Goal: Task Accomplishment & Management: Complete application form

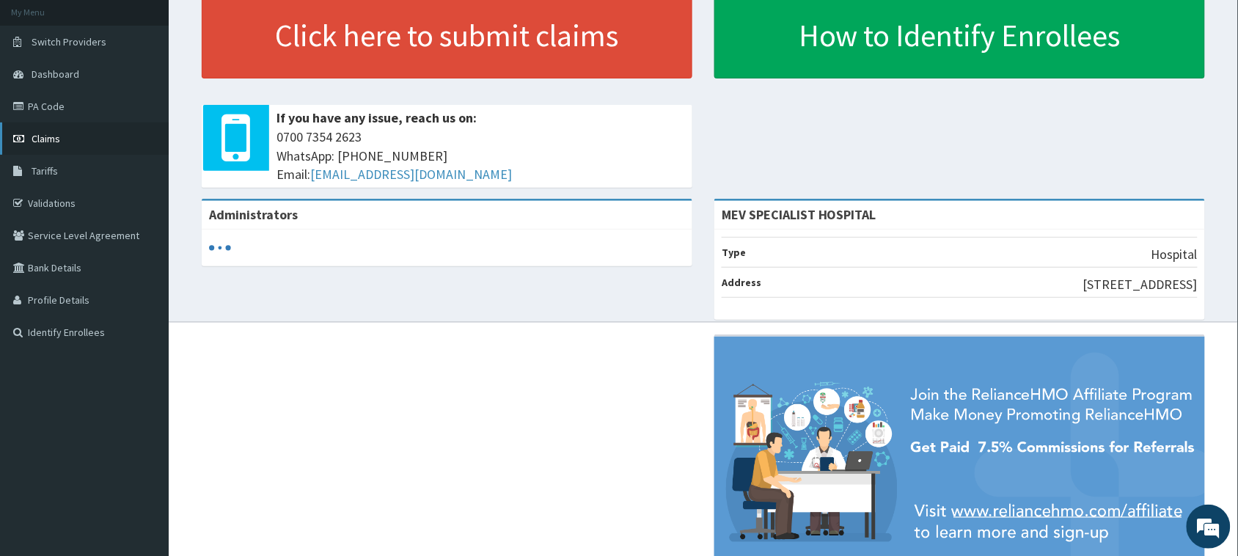
click at [90, 139] on link "Claims" at bounding box center [84, 138] width 169 height 32
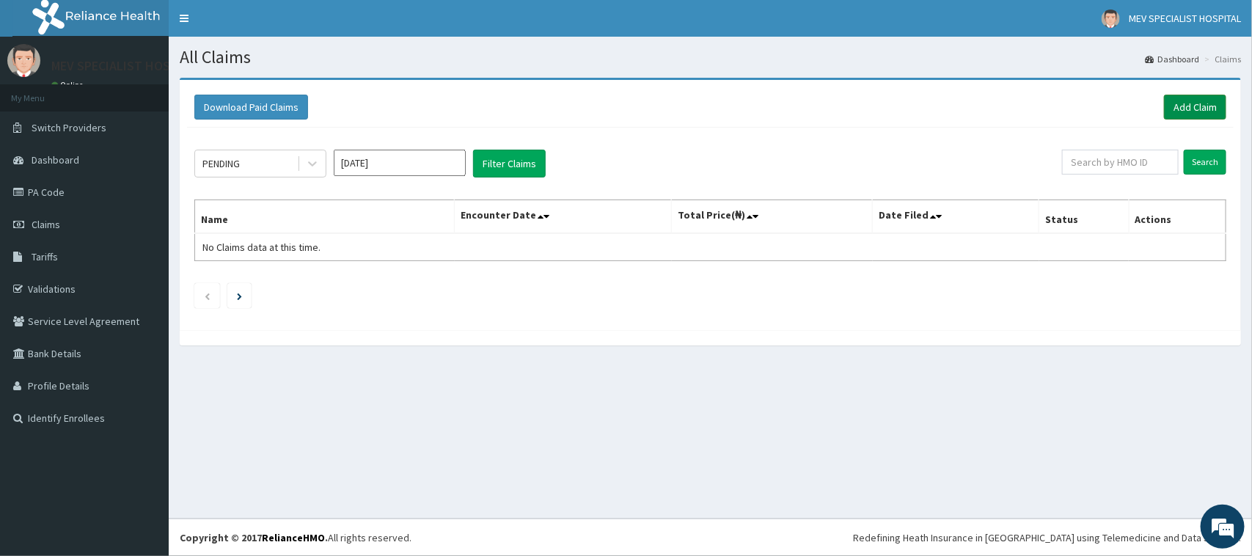
click at [1210, 103] on link "Add Claim" at bounding box center [1195, 107] width 62 height 25
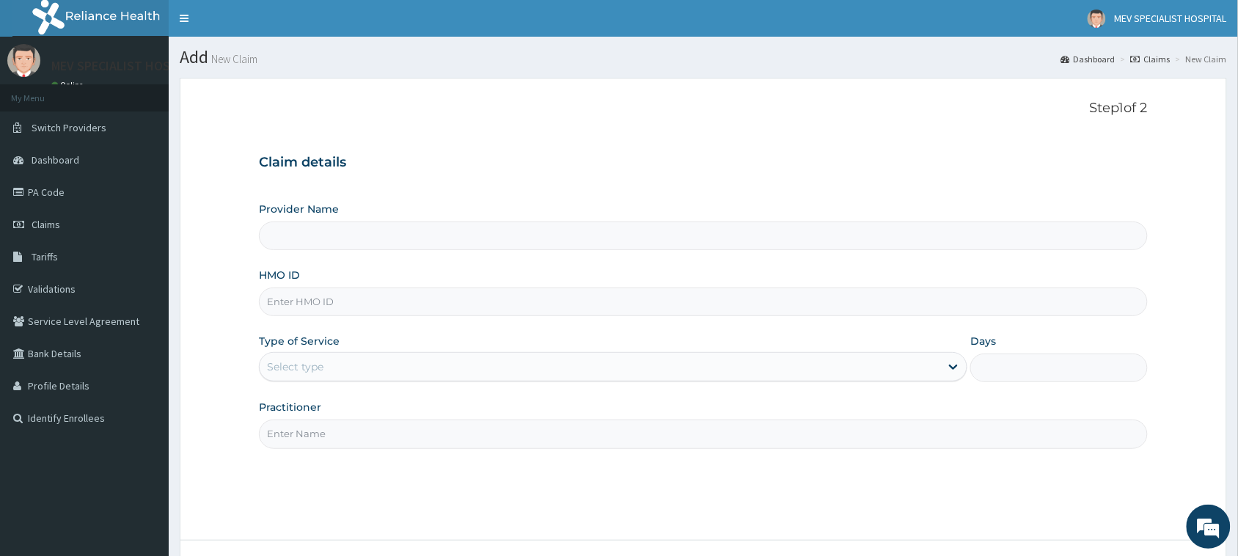
type input "MEV SPECIALIST HOSPITAL"
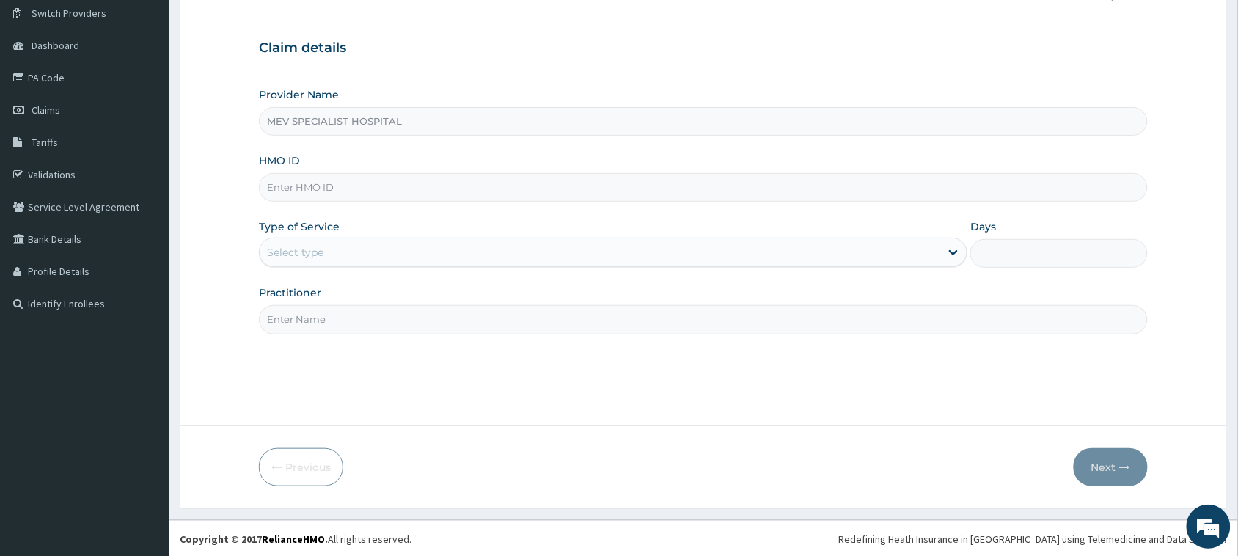
scroll to position [116, 0]
click at [140, 81] on link "PA Code" at bounding box center [84, 76] width 169 height 32
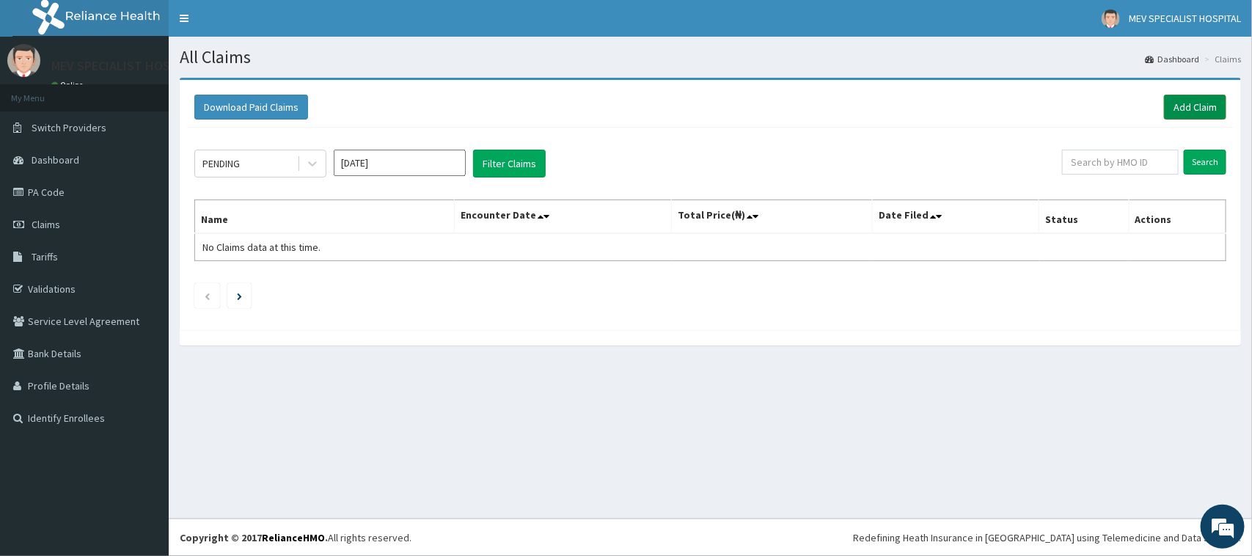
click at [1199, 99] on link "Add Claim" at bounding box center [1195, 107] width 62 height 25
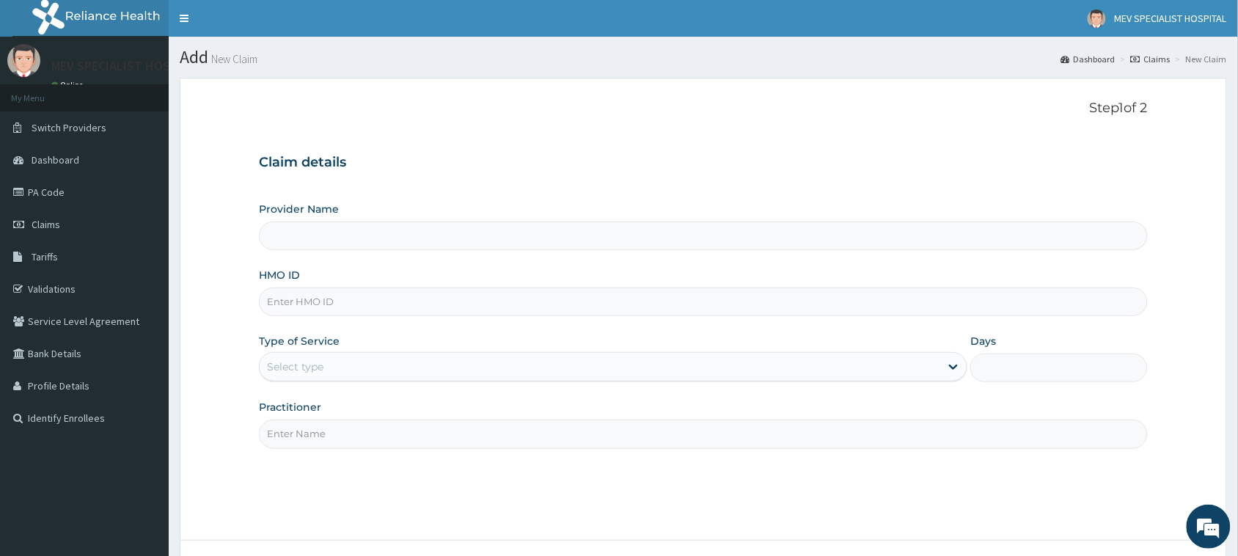
type input "MEV SPECIALIST HOSPITAL"
click at [554, 237] on input "MEV SPECIALIST HOSPITAL" at bounding box center [703, 235] width 889 height 29
click at [499, 296] on input "HMO ID" at bounding box center [703, 301] width 889 height 29
type input "AVL/10601/A"
click at [455, 372] on div "Select type" at bounding box center [600, 366] width 681 height 23
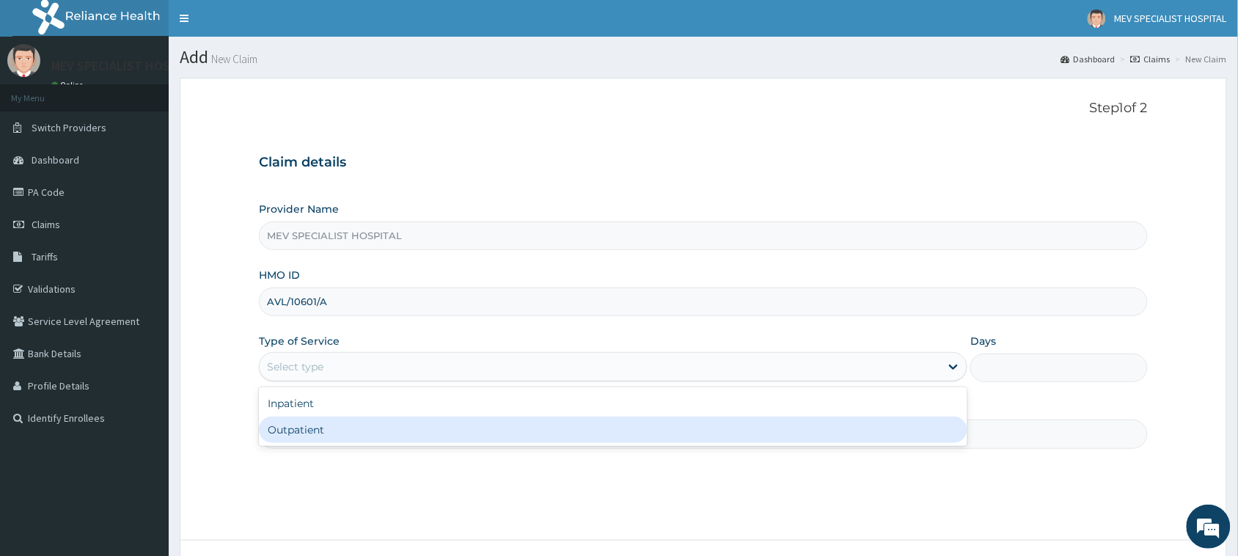
click at [378, 428] on div "Outpatient" at bounding box center [613, 430] width 708 height 26
type input "1"
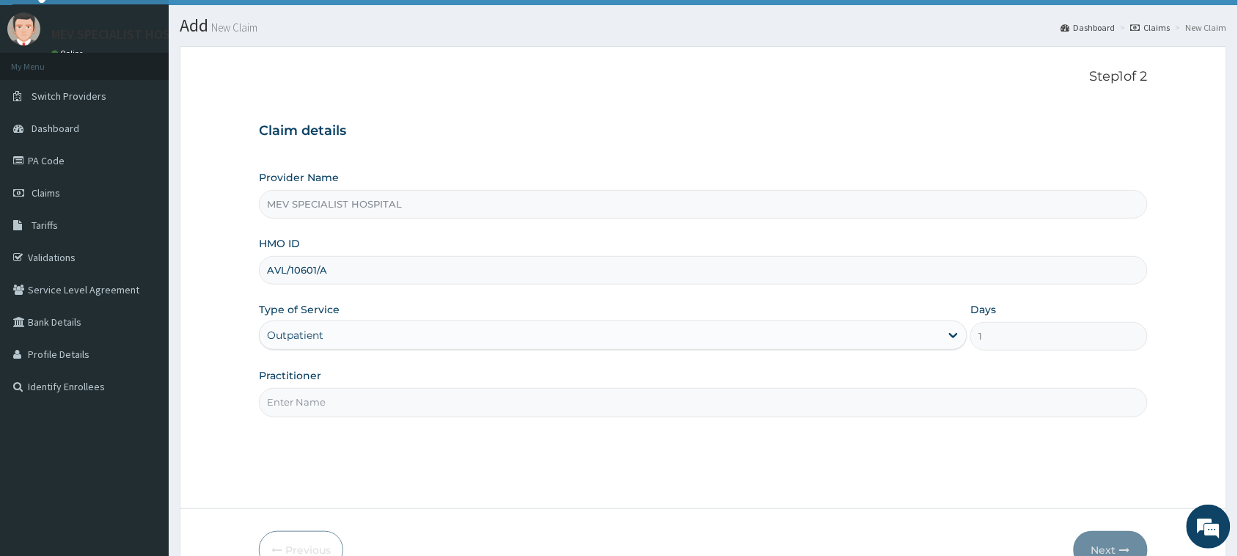
scroll to position [35, 0]
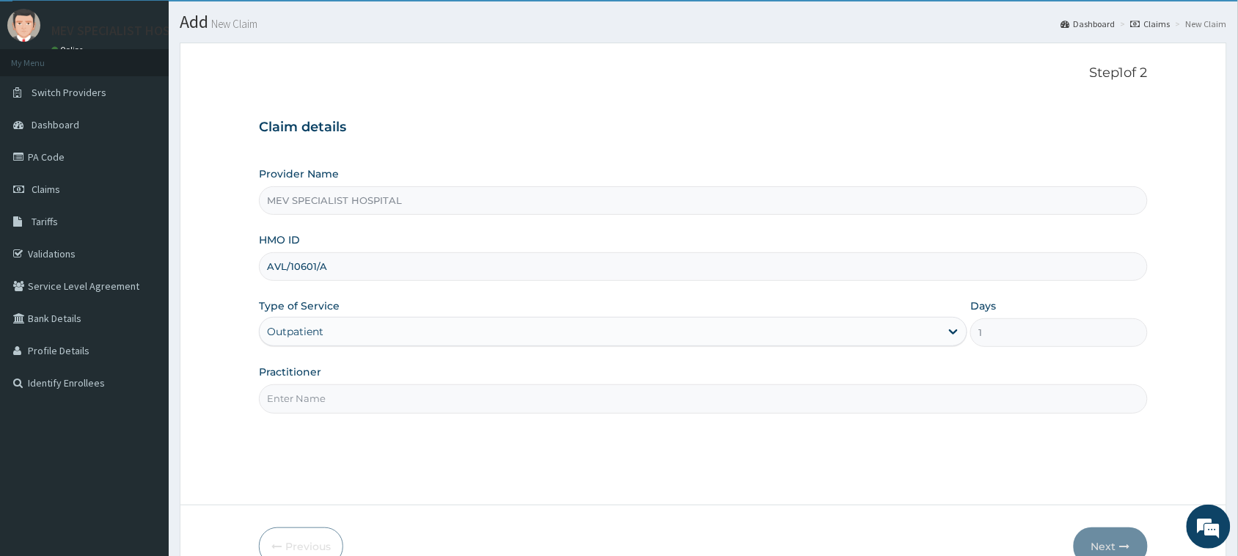
click at [438, 397] on input "Practitioner" at bounding box center [703, 398] width 889 height 29
type input "DR ANITA"
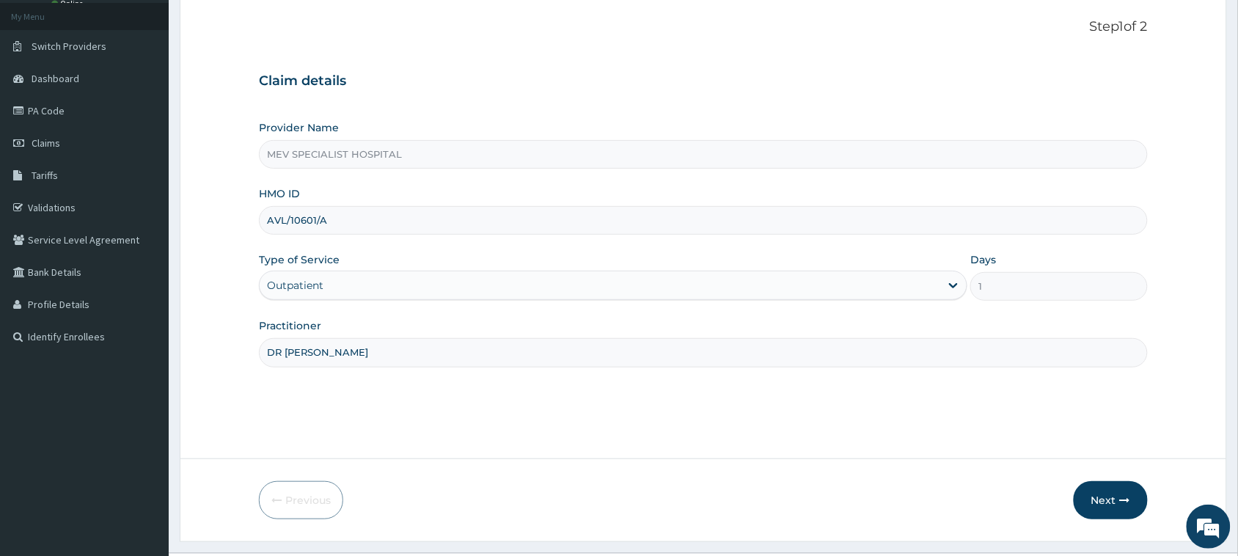
scroll to position [116, 0]
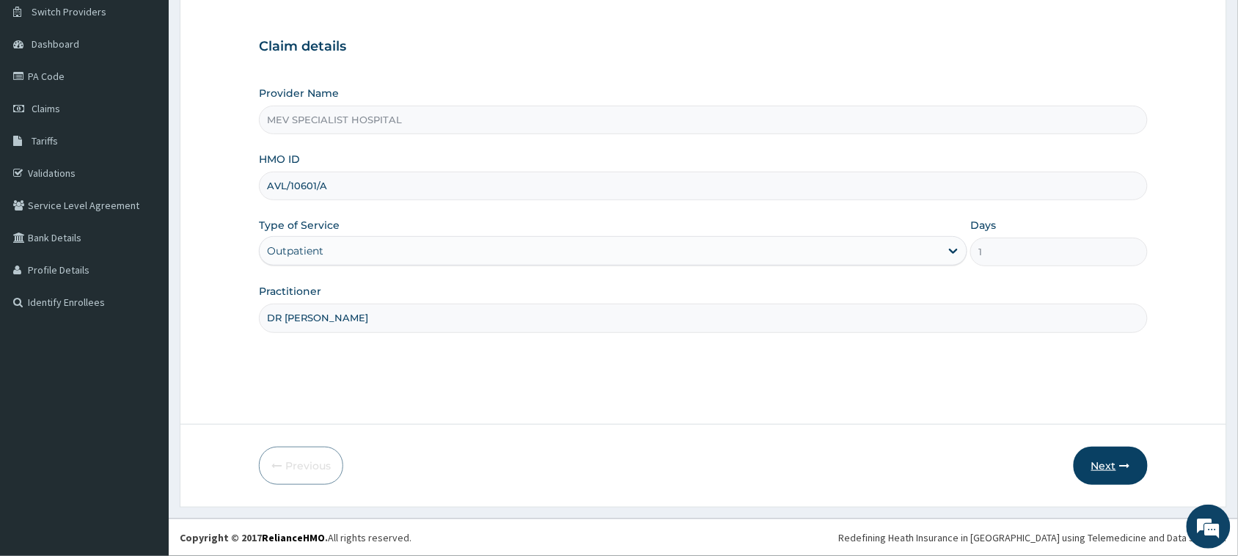
click at [1116, 468] on button "Next" at bounding box center [1111, 466] width 74 height 38
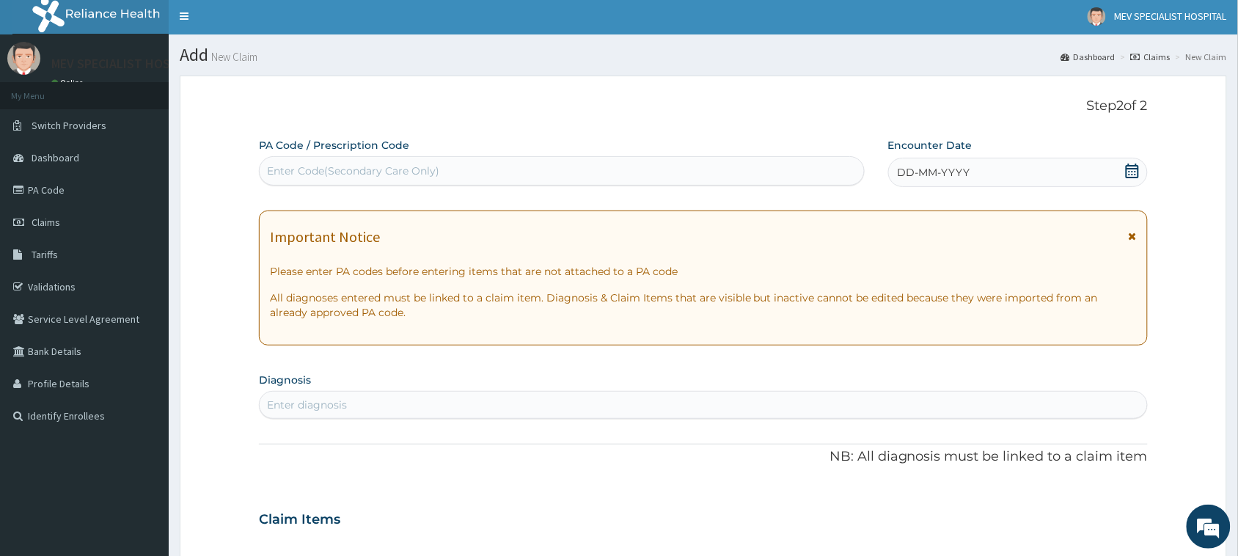
scroll to position [0, 0]
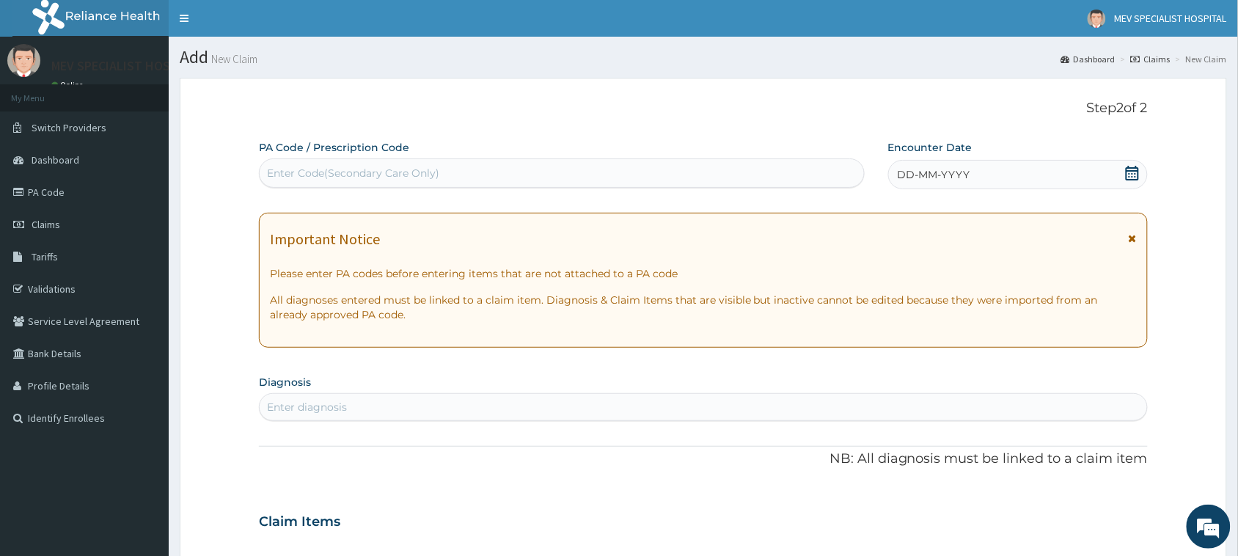
click at [544, 169] on div "Enter Code(Secondary Care Only)" at bounding box center [562, 172] width 604 height 23
paste input "PA/E1EF3D"
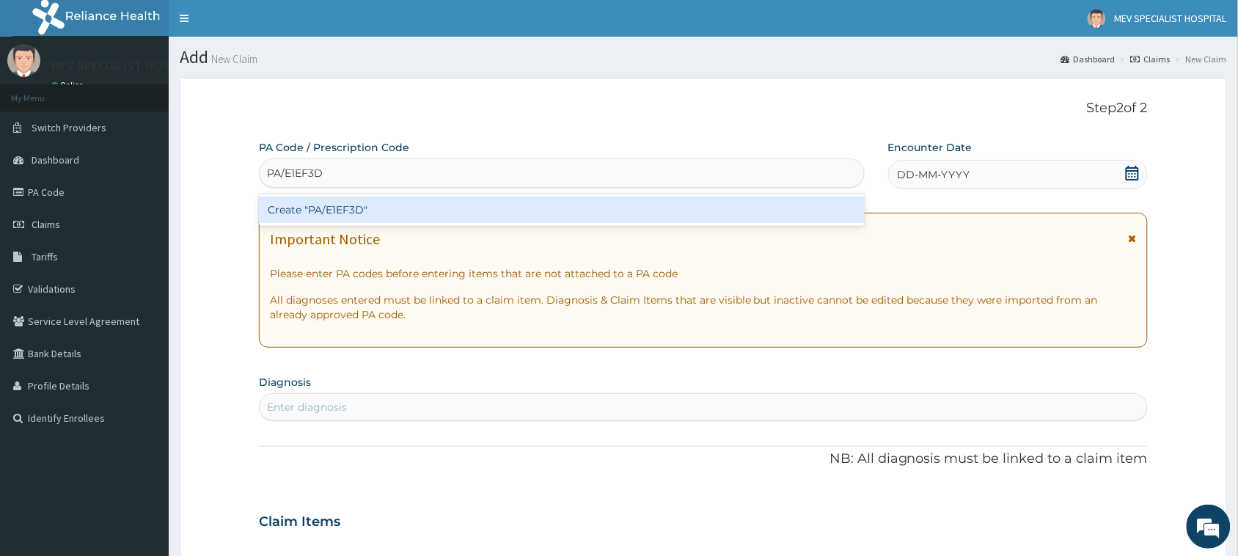
type input "PA/E1EF3D"
click at [940, 170] on div "PA Code / Prescription Code option Create "PA/E1EF3D" focused, 1 of 1. 1 result…" at bounding box center [703, 519] width 889 height 759
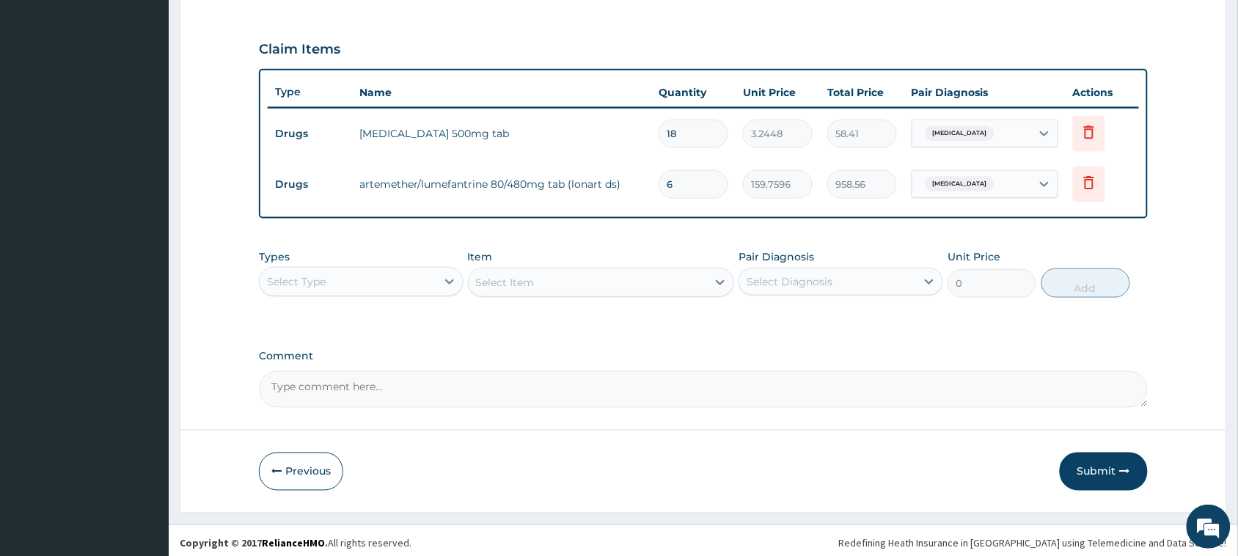
scroll to position [481, 0]
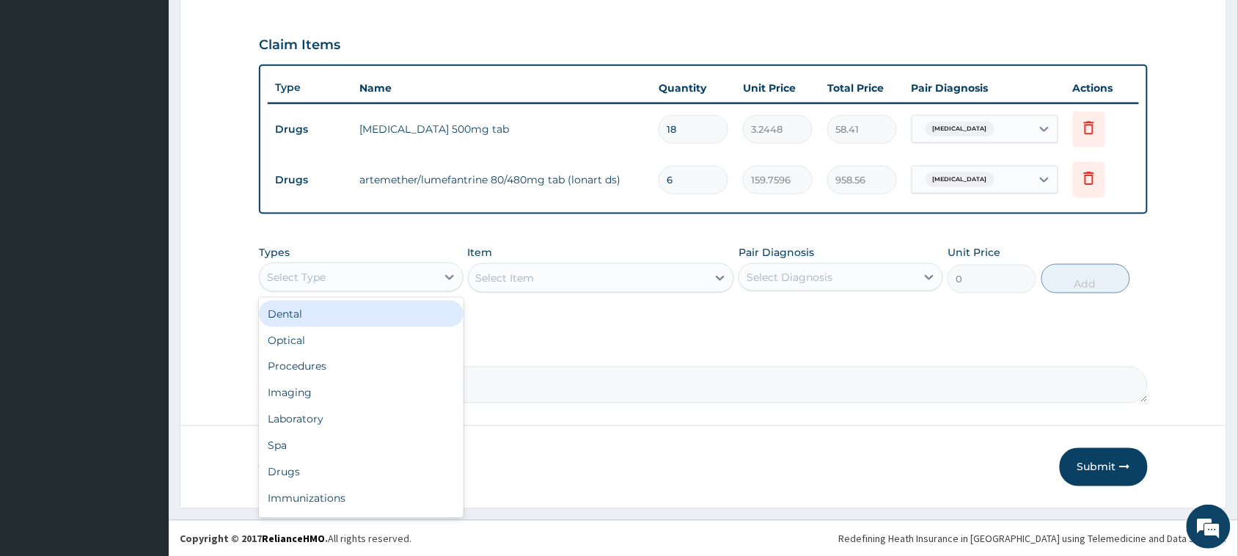
click at [362, 268] on div "Select Type" at bounding box center [348, 276] width 177 height 23
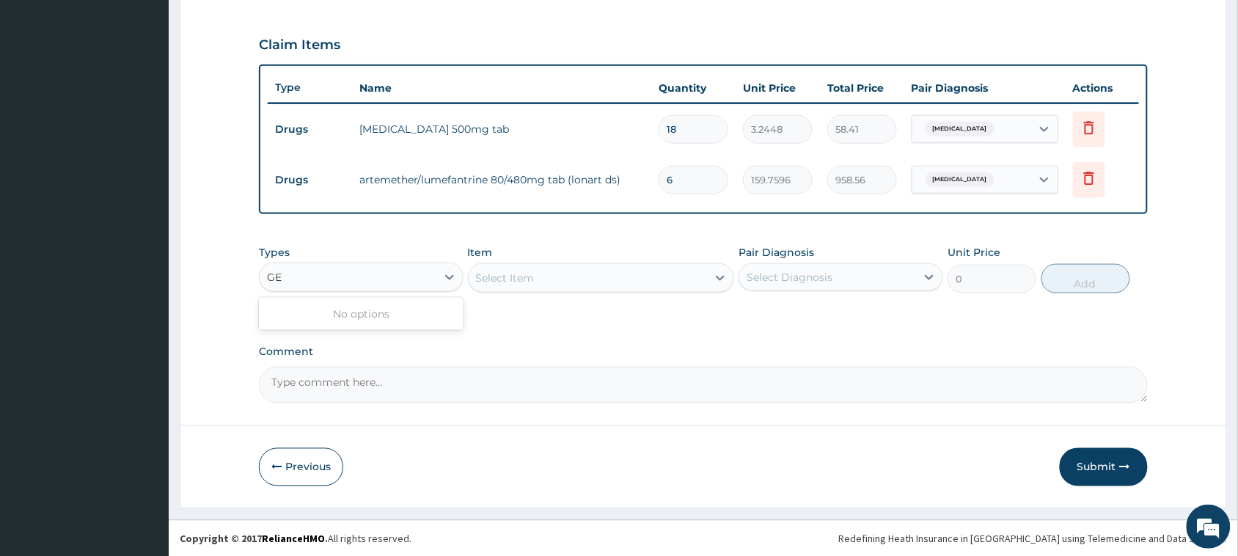
type input "G"
type input "C"
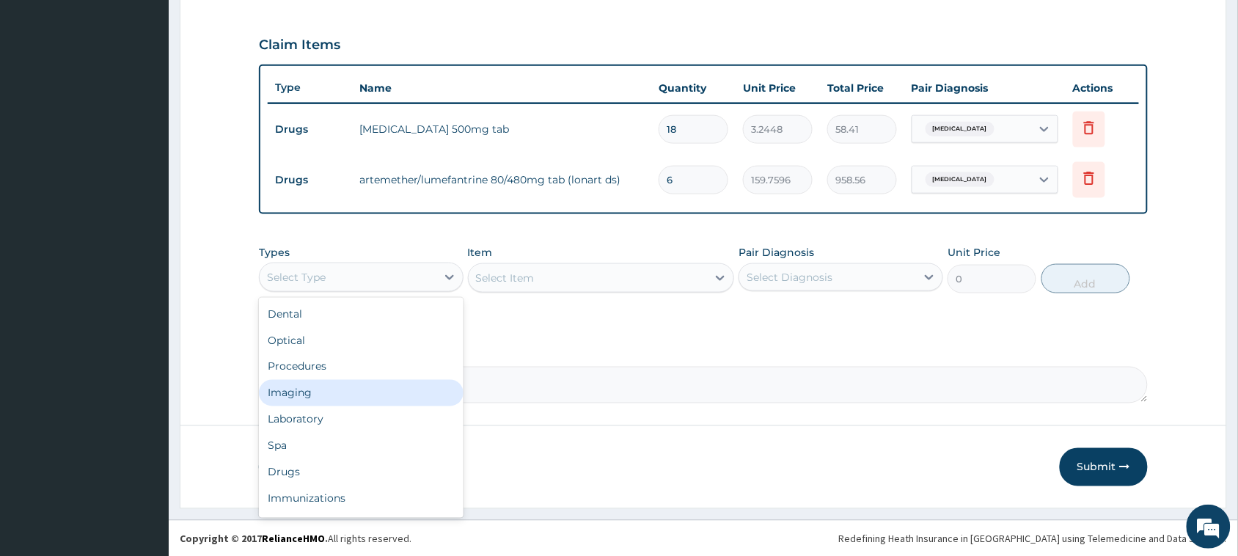
scroll to position [49, 0]
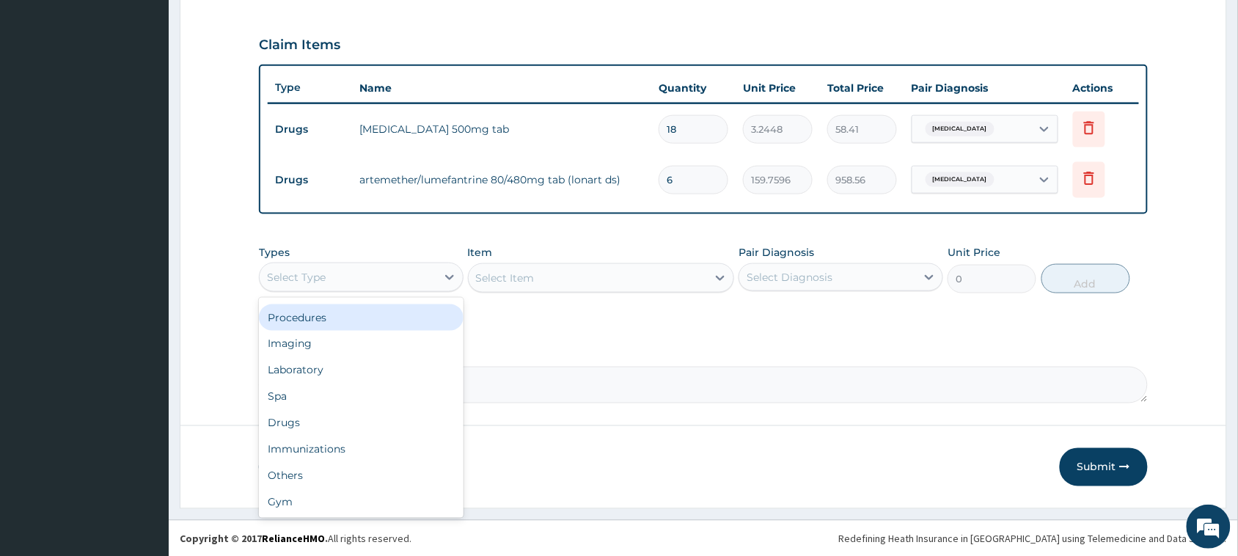
click at [354, 316] on div "Procedures" at bounding box center [361, 317] width 205 height 26
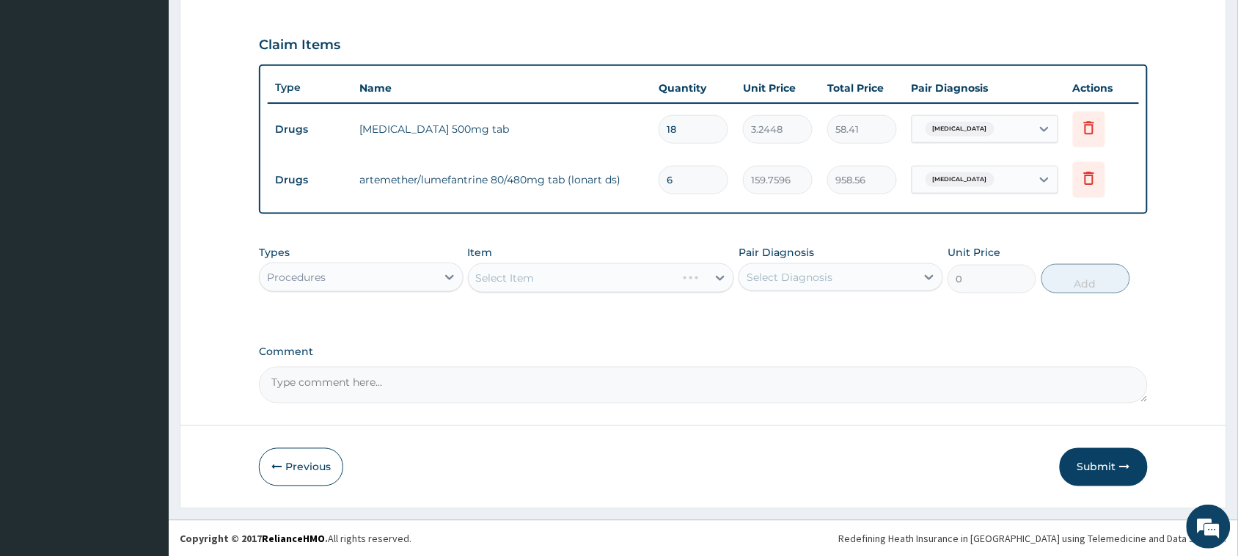
click at [506, 279] on div "Select Item" at bounding box center [601, 277] width 267 height 29
click at [506, 277] on div "Select Item" at bounding box center [601, 277] width 267 height 29
click at [722, 276] on icon at bounding box center [720, 278] width 9 height 5
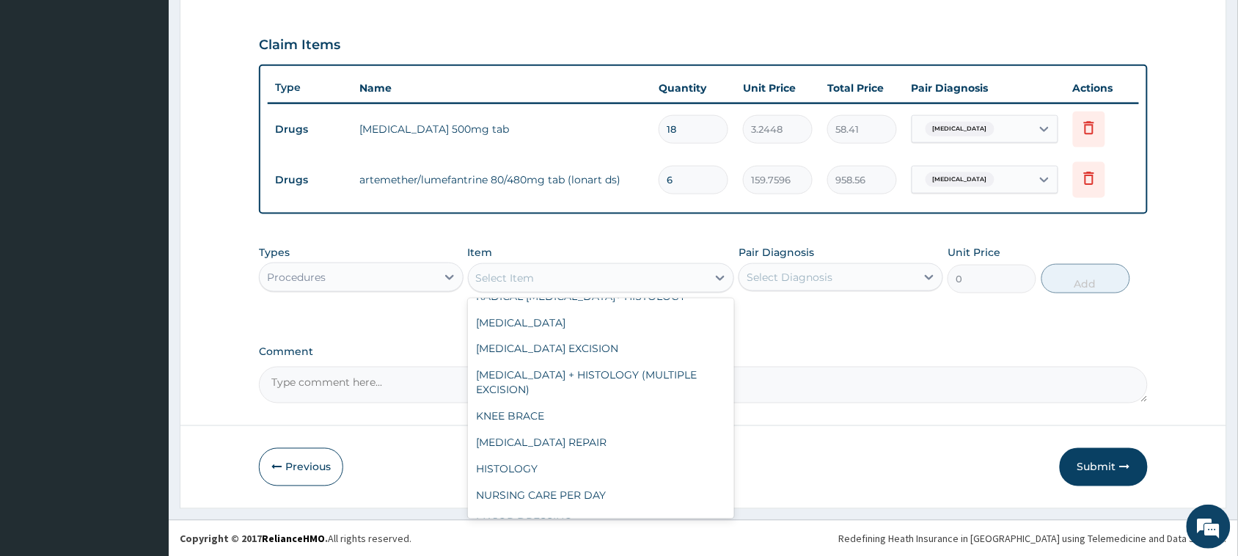
scroll to position [292, 0]
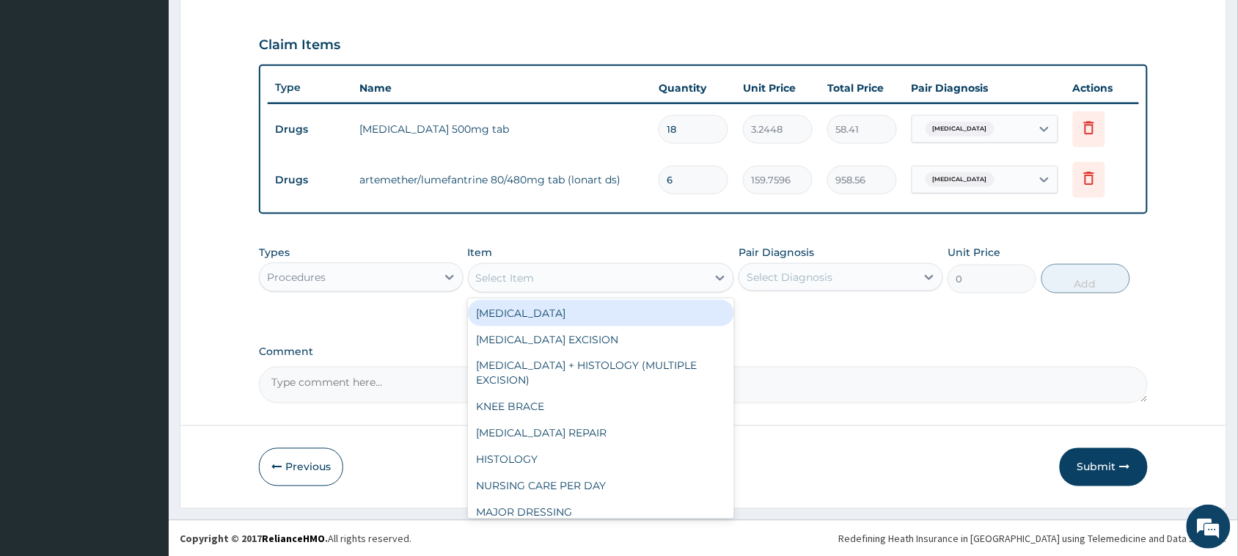
click at [627, 263] on div "Select Item" at bounding box center [601, 277] width 267 height 29
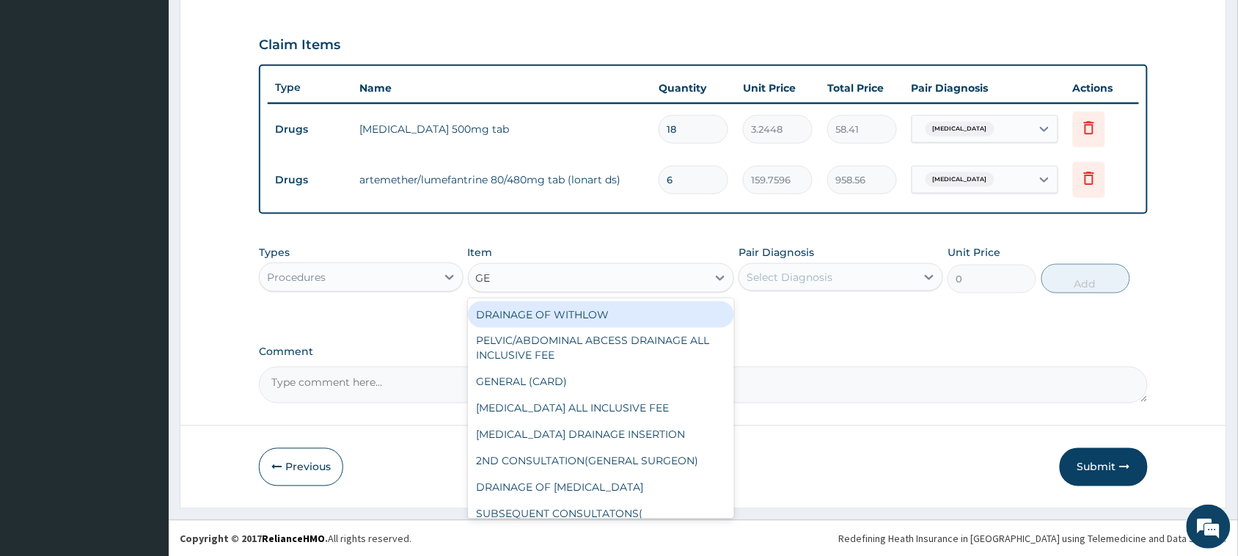
type input "GEN"
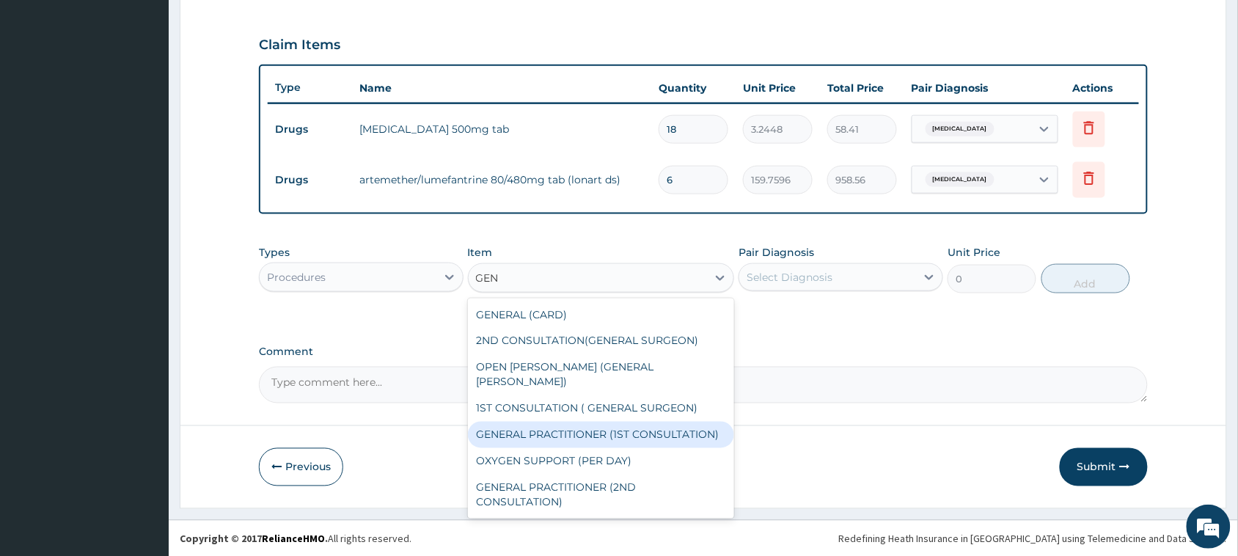
click at [555, 422] on div "GENERAL PRACTITIONER (1ST CONSULTATION)" at bounding box center [601, 435] width 267 height 26
type input "3000"
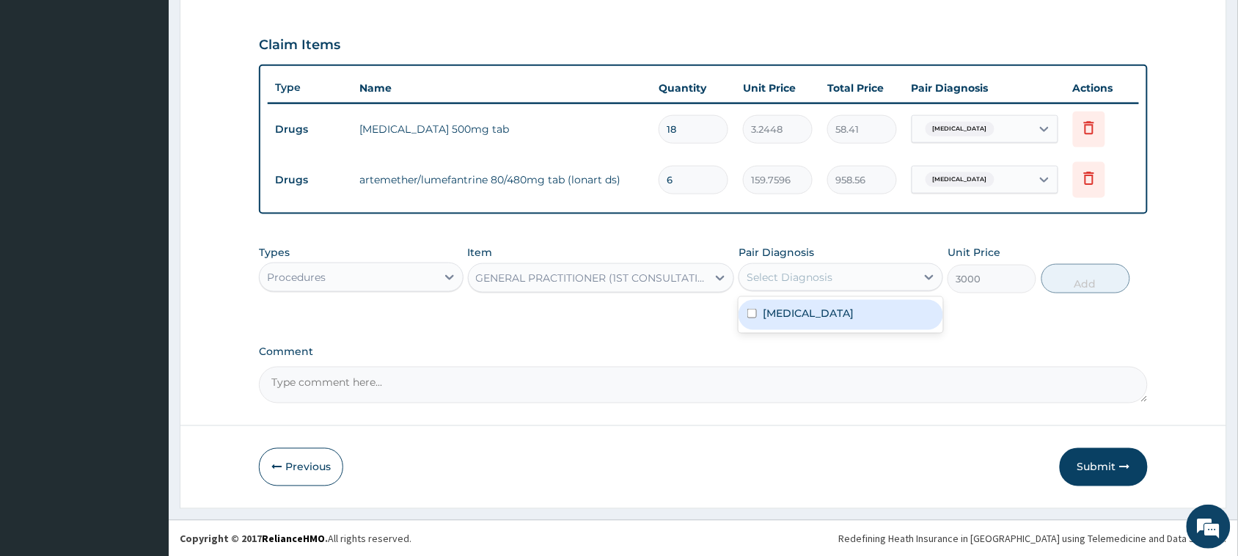
click at [812, 275] on div "Select Diagnosis" at bounding box center [790, 277] width 86 height 15
click at [804, 309] on div "Malaria" at bounding box center [840, 315] width 205 height 30
checkbox input "true"
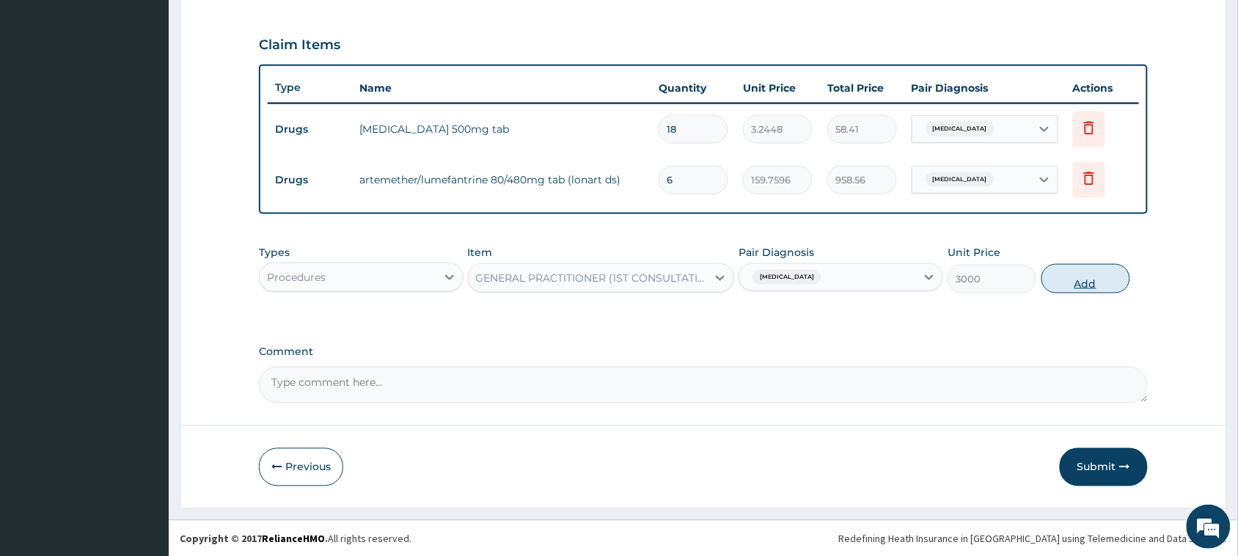
click at [1064, 273] on button "Add" at bounding box center [1085, 278] width 89 height 29
type input "0"
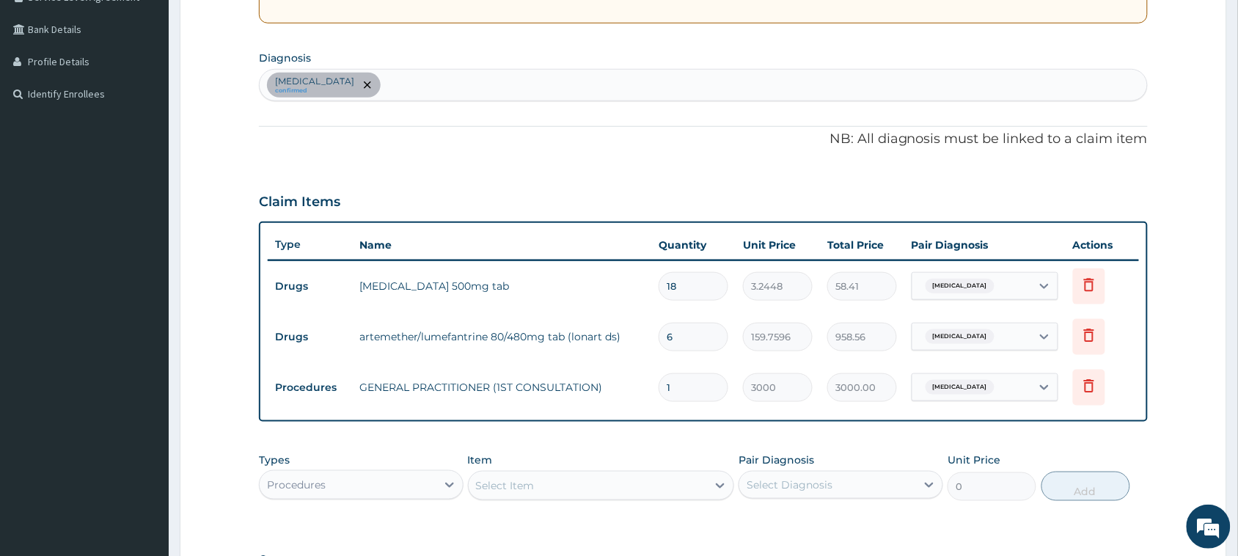
scroll to position [0, 0]
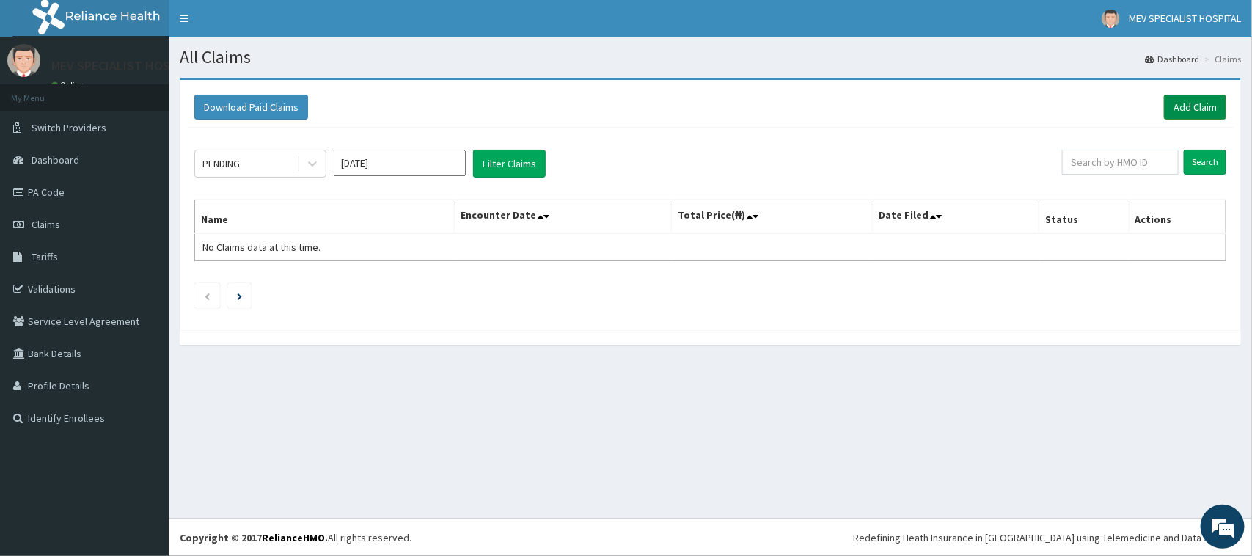
click at [1207, 100] on link "Add Claim" at bounding box center [1195, 107] width 62 height 25
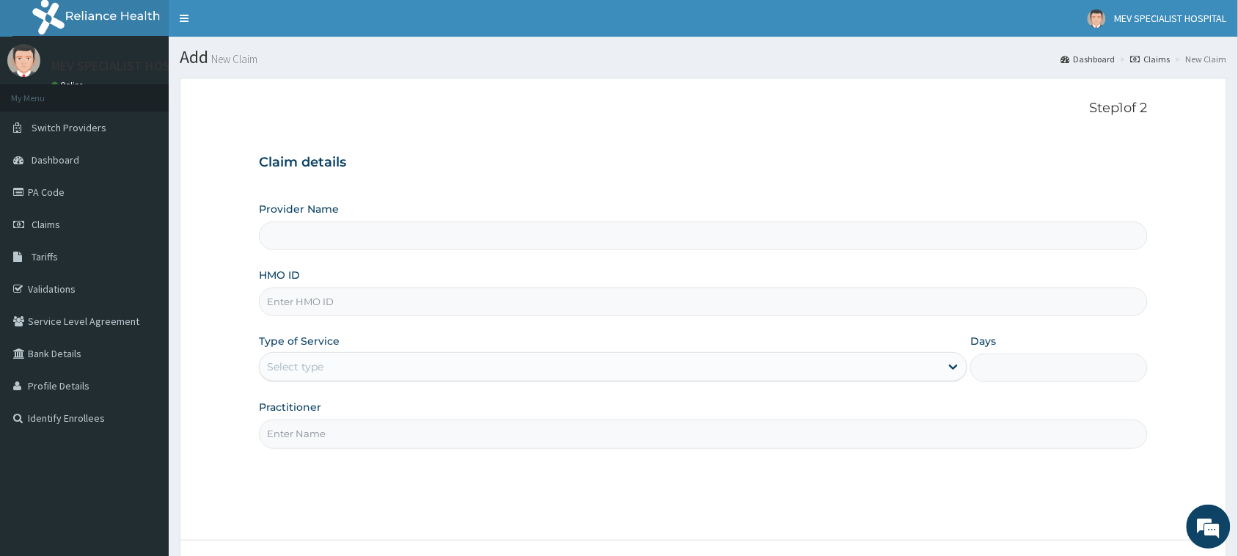
type input "MEV SPECIALIST HOSPITAL"
click at [110, 202] on link "PA Code" at bounding box center [84, 192] width 169 height 32
